Goal: Task Accomplishment & Management: Manage account settings

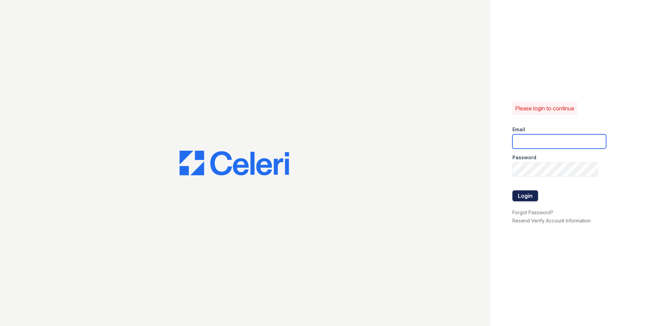
type input "[PERSON_NAME][EMAIL_ADDRESS][DOMAIN_NAME]"
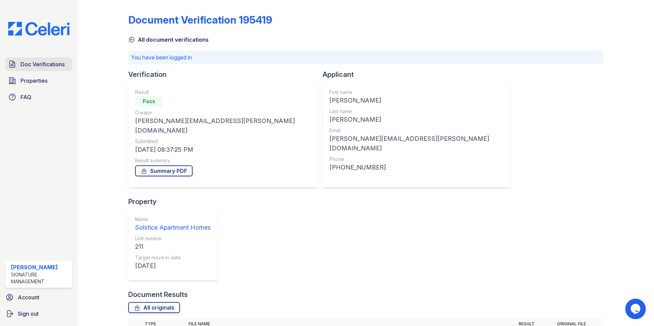
click at [39, 66] on span "Doc Verifications" at bounding box center [43, 64] width 44 height 8
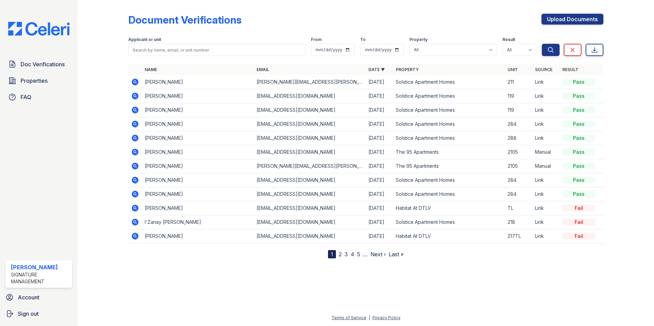
click at [409, 66] on th "Property" at bounding box center [449, 69] width 112 height 11
click at [410, 69] on link "Property" at bounding box center [407, 69] width 23 height 5
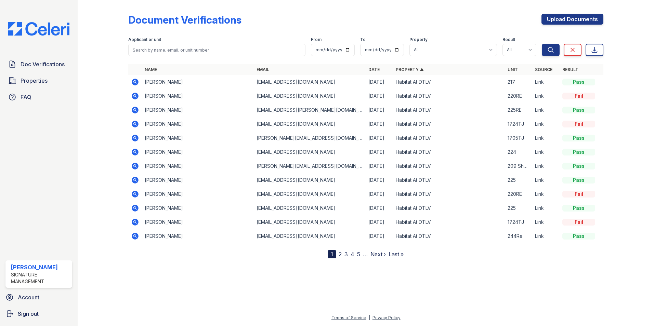
click at [410, 69] on link "Property ▲" at bounding box center [410, 69] width 28 height 5
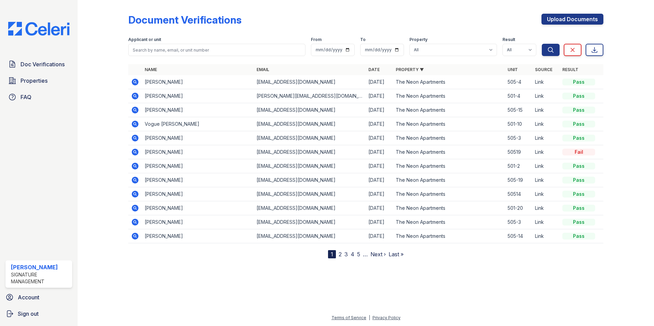
click at [410, 69] on link "Property ▼" at bounding box center [410, 69] width 28 height 5
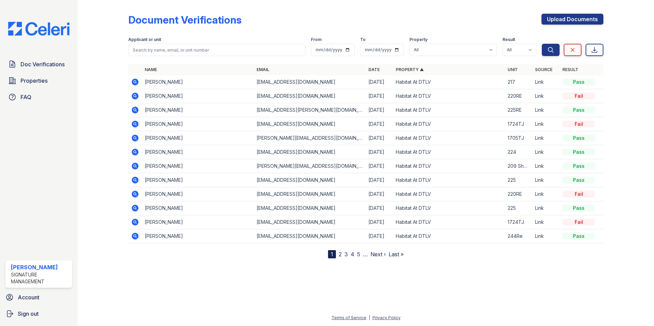
click at [341, 255] on link "2" at bounding box center [340, 254] width 3 height 7
click at [360, 254] on link "3" at bounding box center [360, 254] width 3 height 7
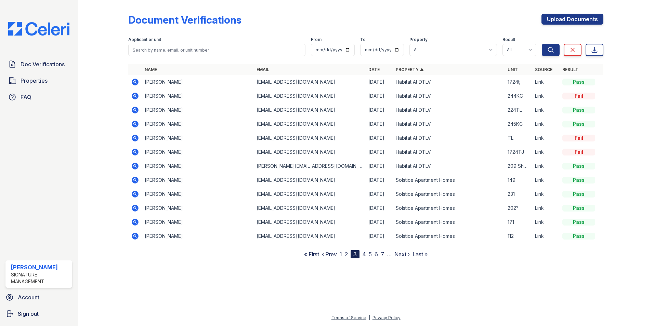
click at [365, 254] on link "4" at bounding box center [364, 254] width 4 height 7
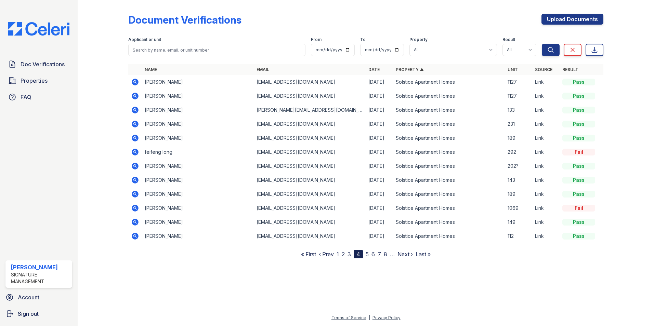
click at [368, 254] on link "5" at bounding box center [367, 254] width 3 height 7
click at [370, 255] on link "6" at bounding box center [369, 254] width 3 height 7
click at [372, 256] on link "7" at bounding box center [372, 254] width 3 height 7
click at [379, 256] on link "9" at bounding box center [378, 254] width 3 height 7
